Goal: Check status: Check status

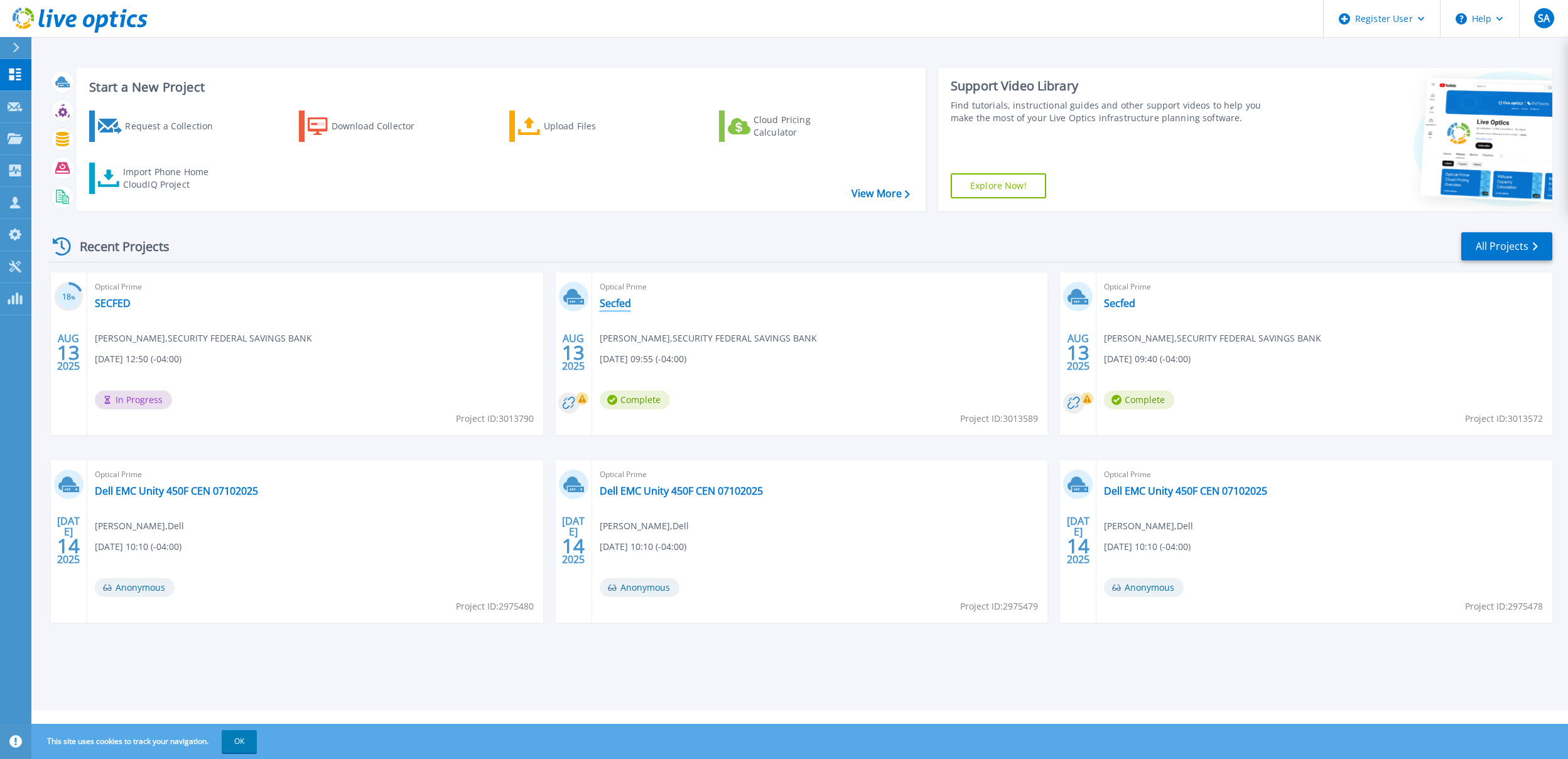
click at [630, 306] on link "Secfed" at bounding box center [615, 303] width 31 height 12
click at [107, 303] on link "SECFED" at bounding box center [113, 303] width 36 height 12
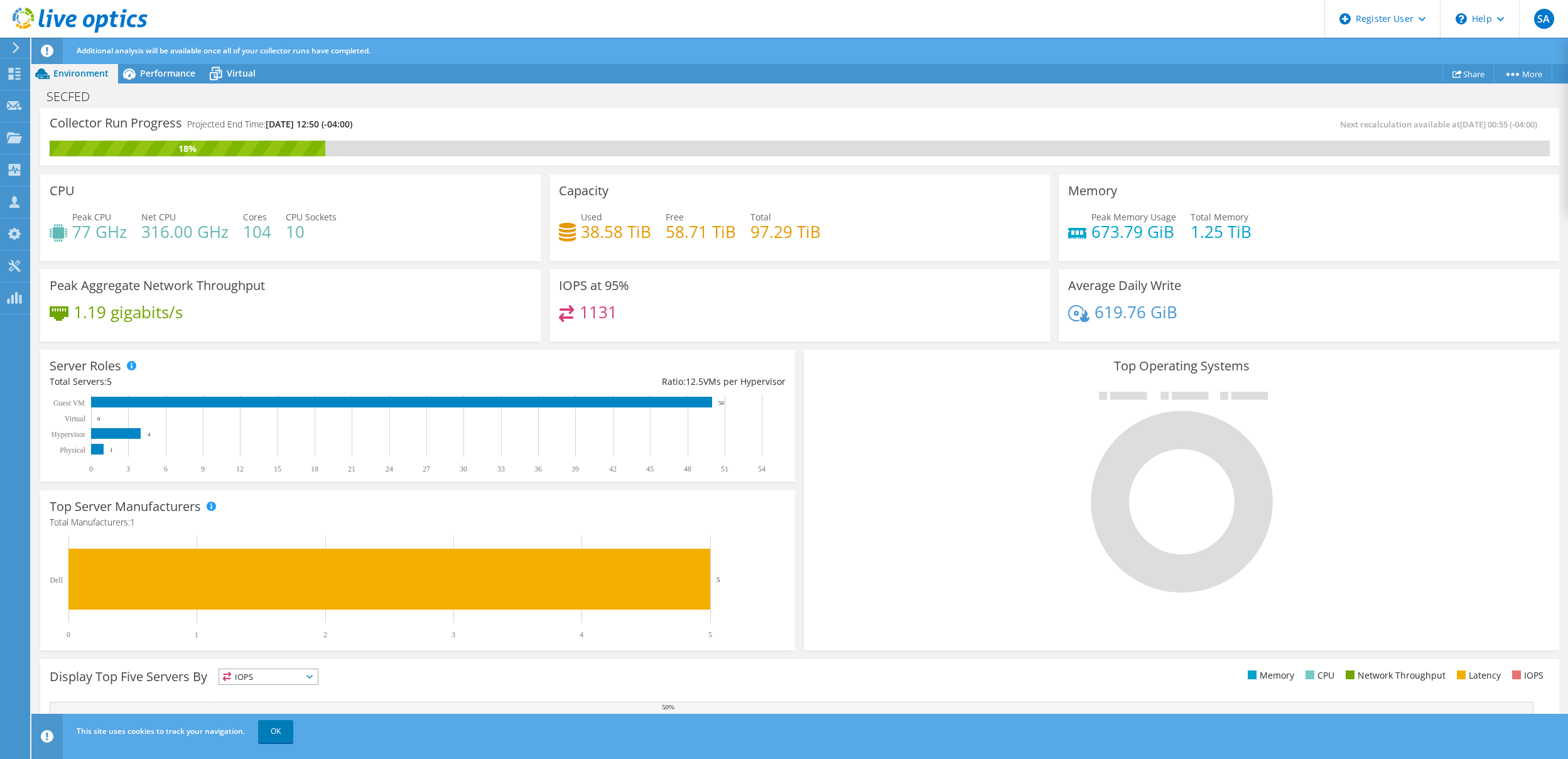
scroll to position [98, 0]
